Goal: Complete application form

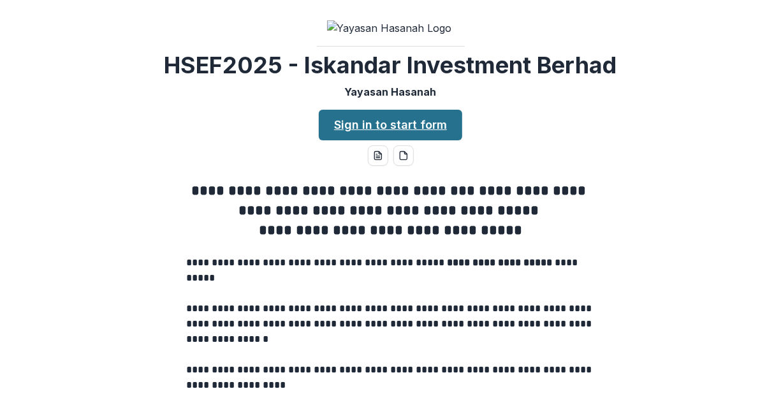
click at [414, 140] on link "Sign in to start form" at bounding box center [390, 125] width 143 height 31
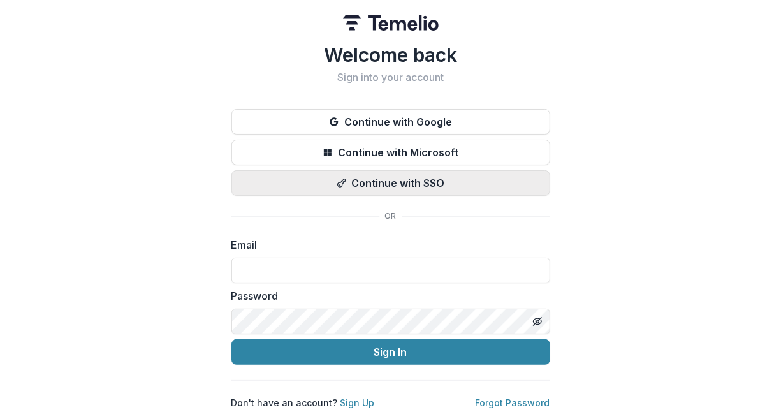
scroll to position [4, 0]
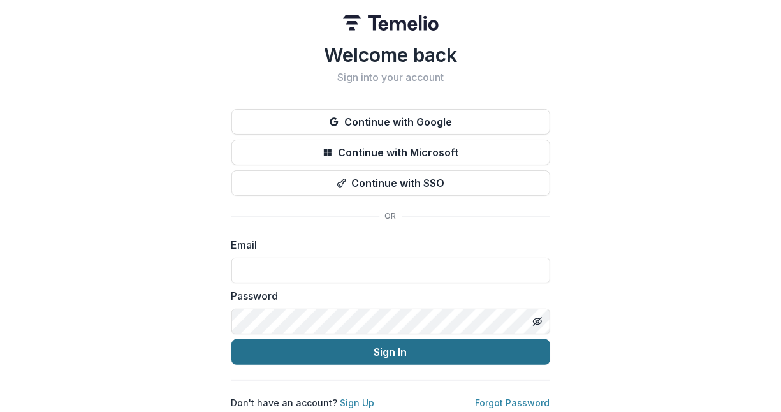
type input "**********"
click at [389, 343] on button "Sign In" at bounding box center [390, 351] width 319 height 25
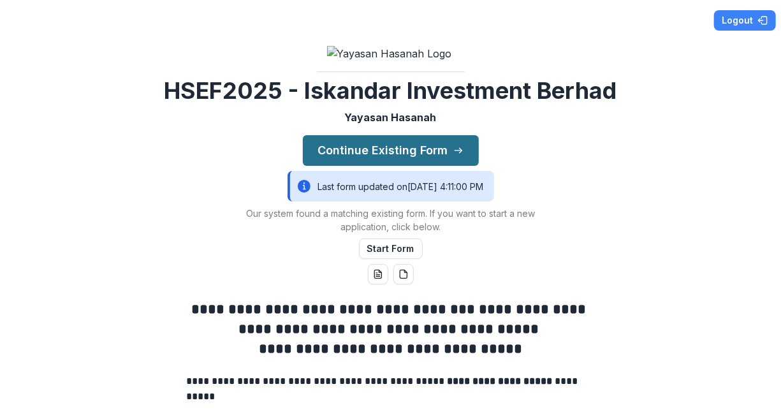
click at [380, 166] on button "Continue Existing Form" at bounding box center [391, 150] width 176 height 31
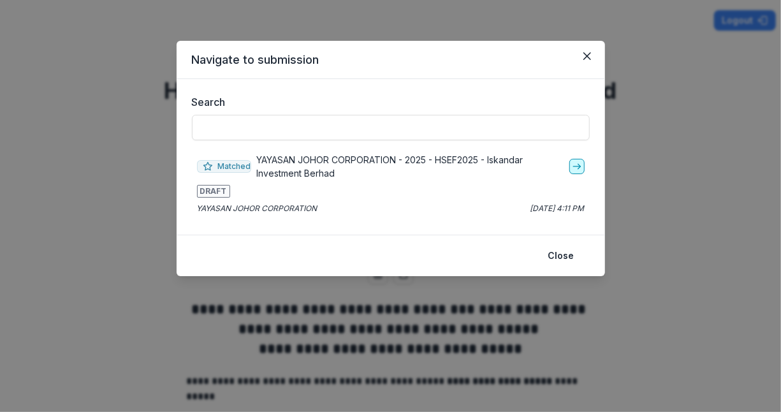
click at [572, 164] on icon "go-to" at bounding box center [577, 166] width 10 height 10
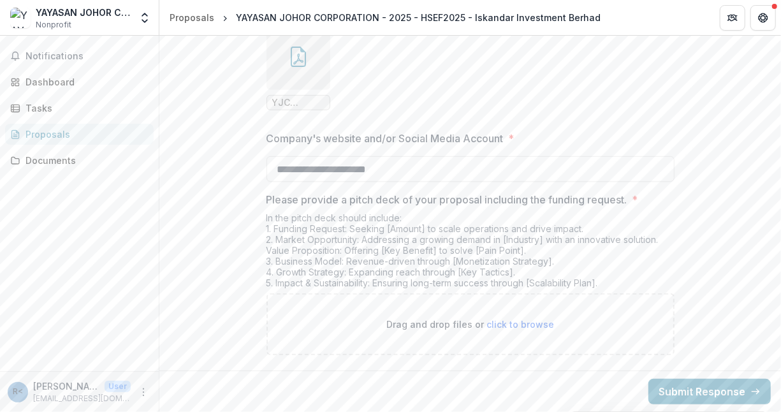
scroll to position [2639, 0]
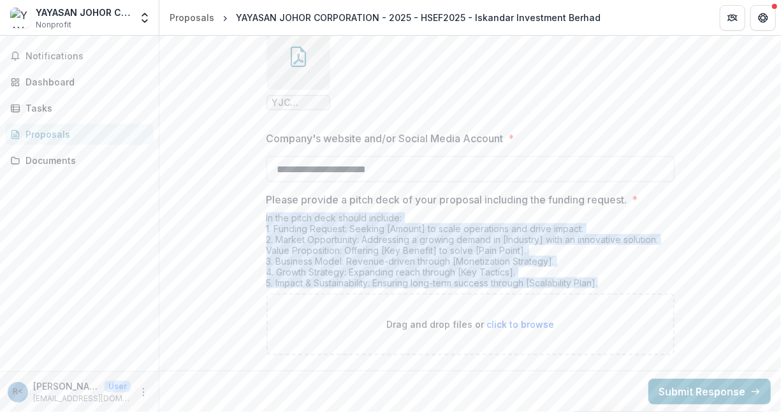
drag, startPoint x: 254, startPoint y: 219, endPoint x: 611, endPoint y: 284, distance: 363.2
copy div "In the pitch deck should include: 1. Funding Request: Seeking [Amount] to scale…"
